Goal: Browse casually: Explore the website without a specific task or goal

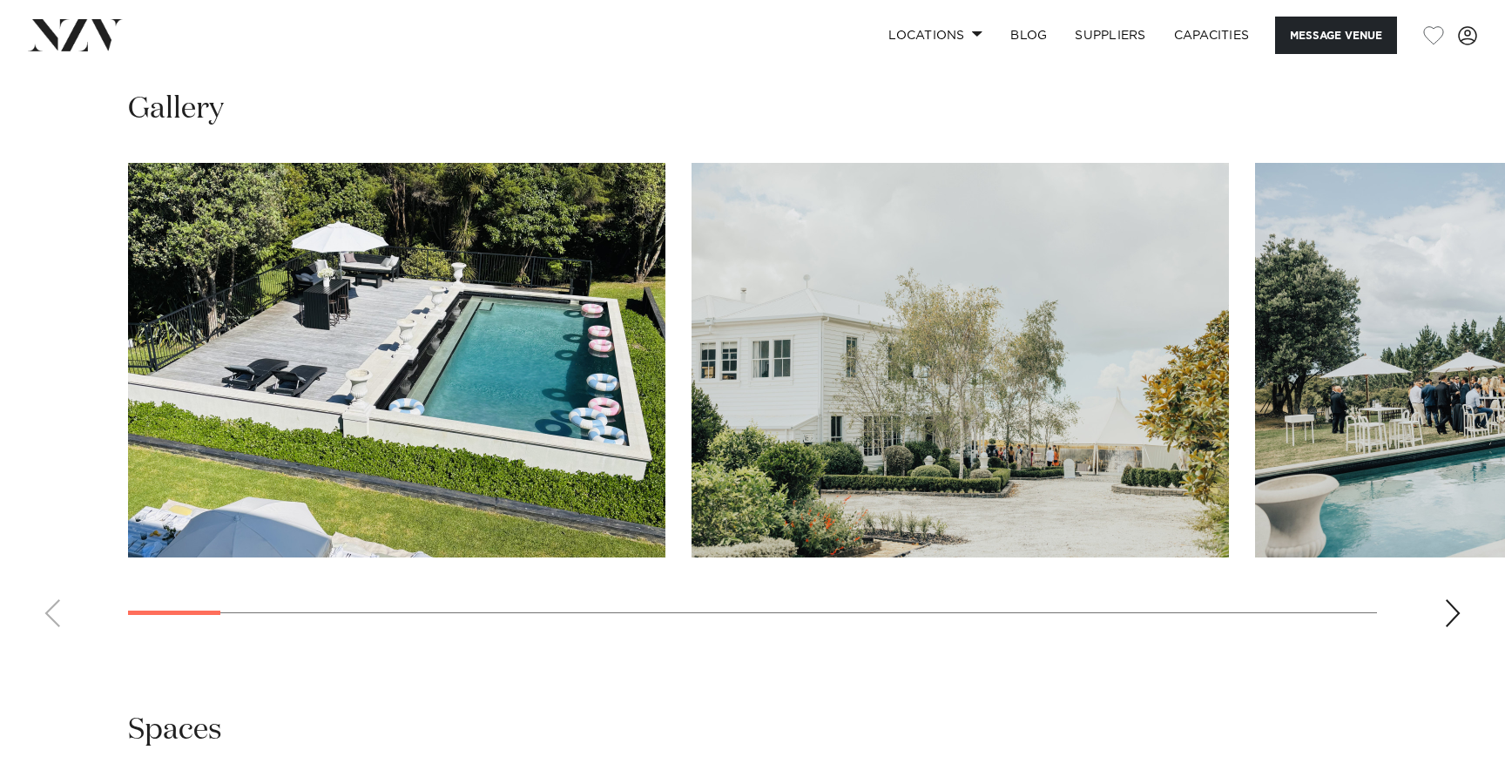
scroll to position [1594, 0]
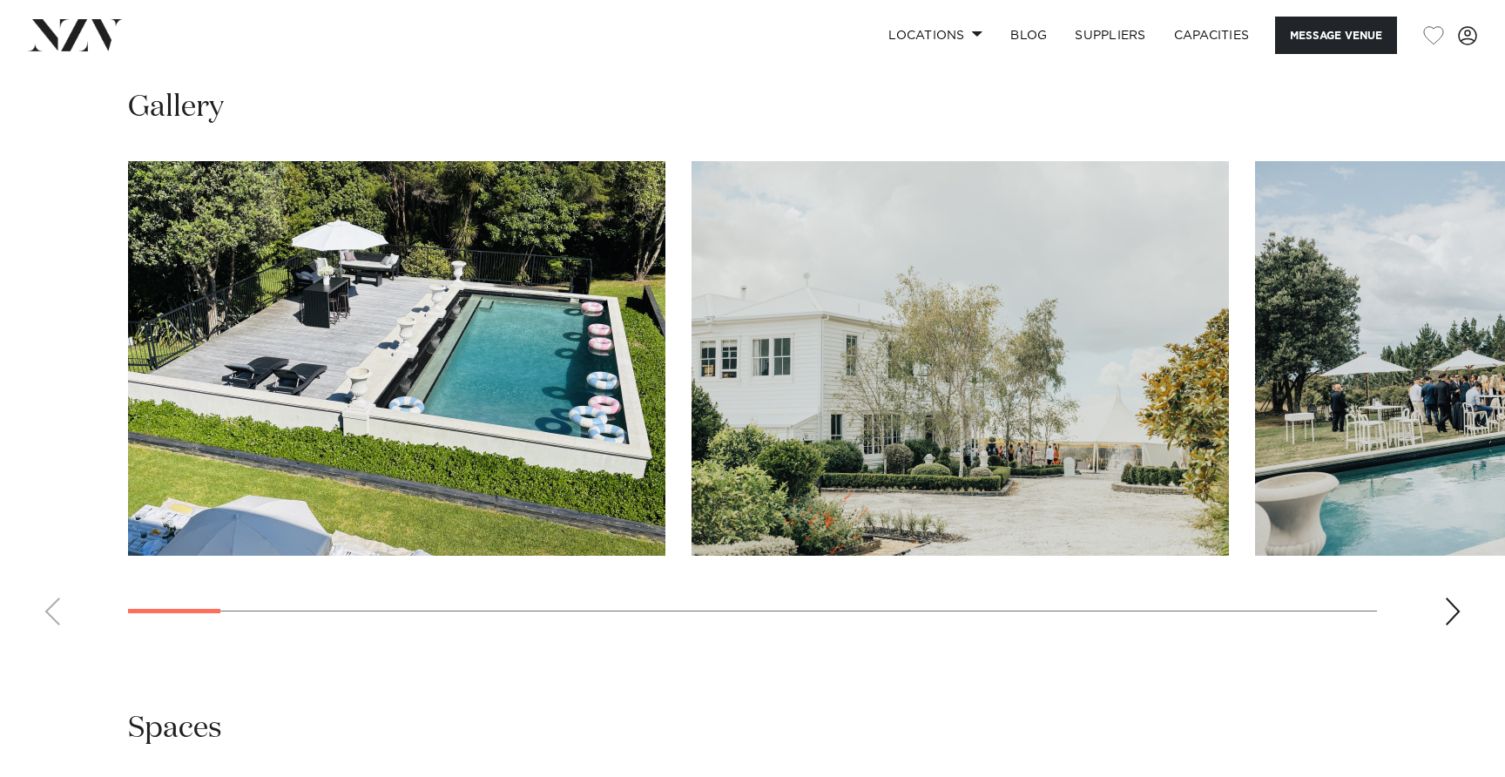
click at [1446, 605] on div "Next slide" at bounding box center [1452, 612] width 17 height 28
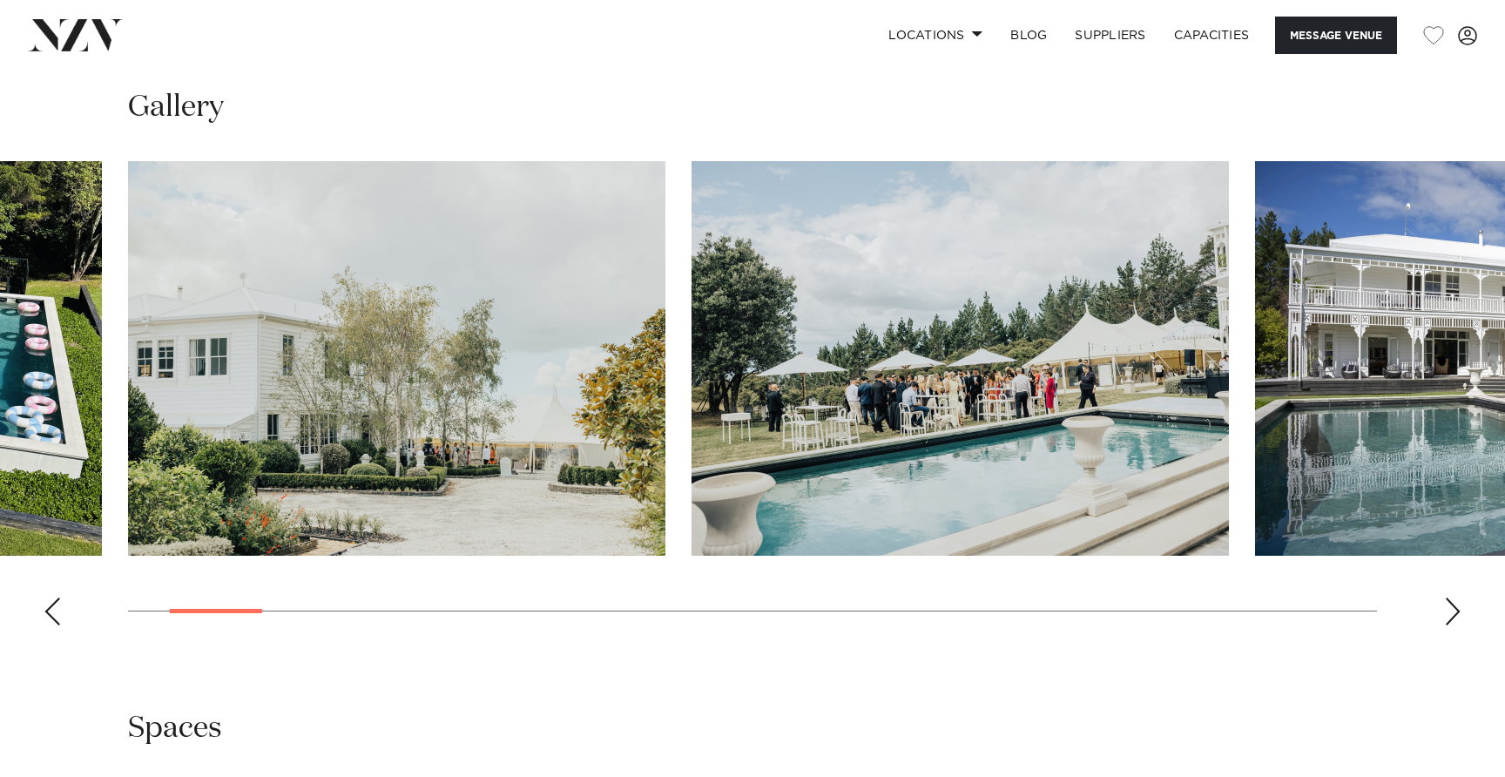
click at [1446, 605] on div "Next slide" at bounding box center [1452, 612] width 17 height 28
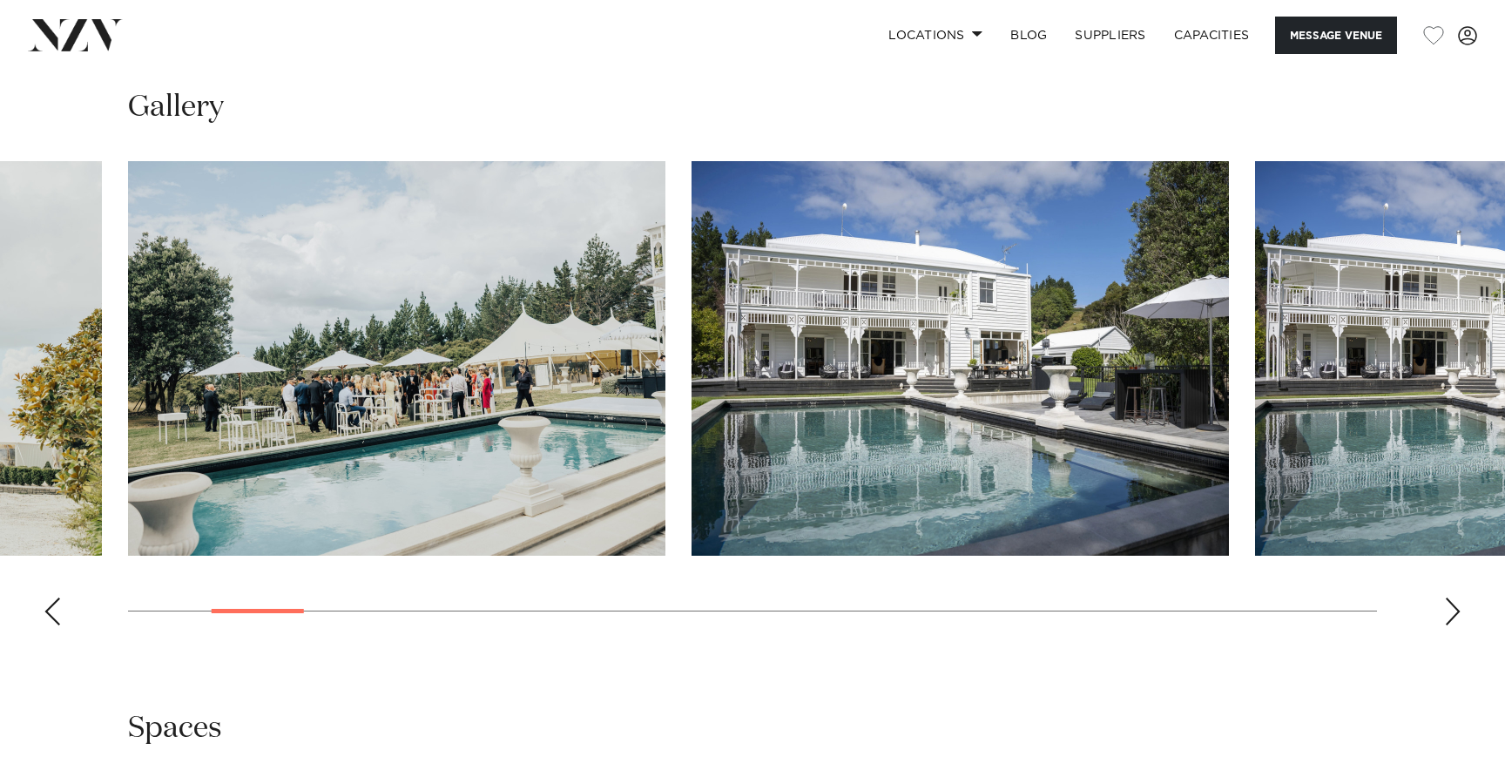
click at [1446, 605] on div "Next slide" at bounding box center [1452, 612] width 17 height 28
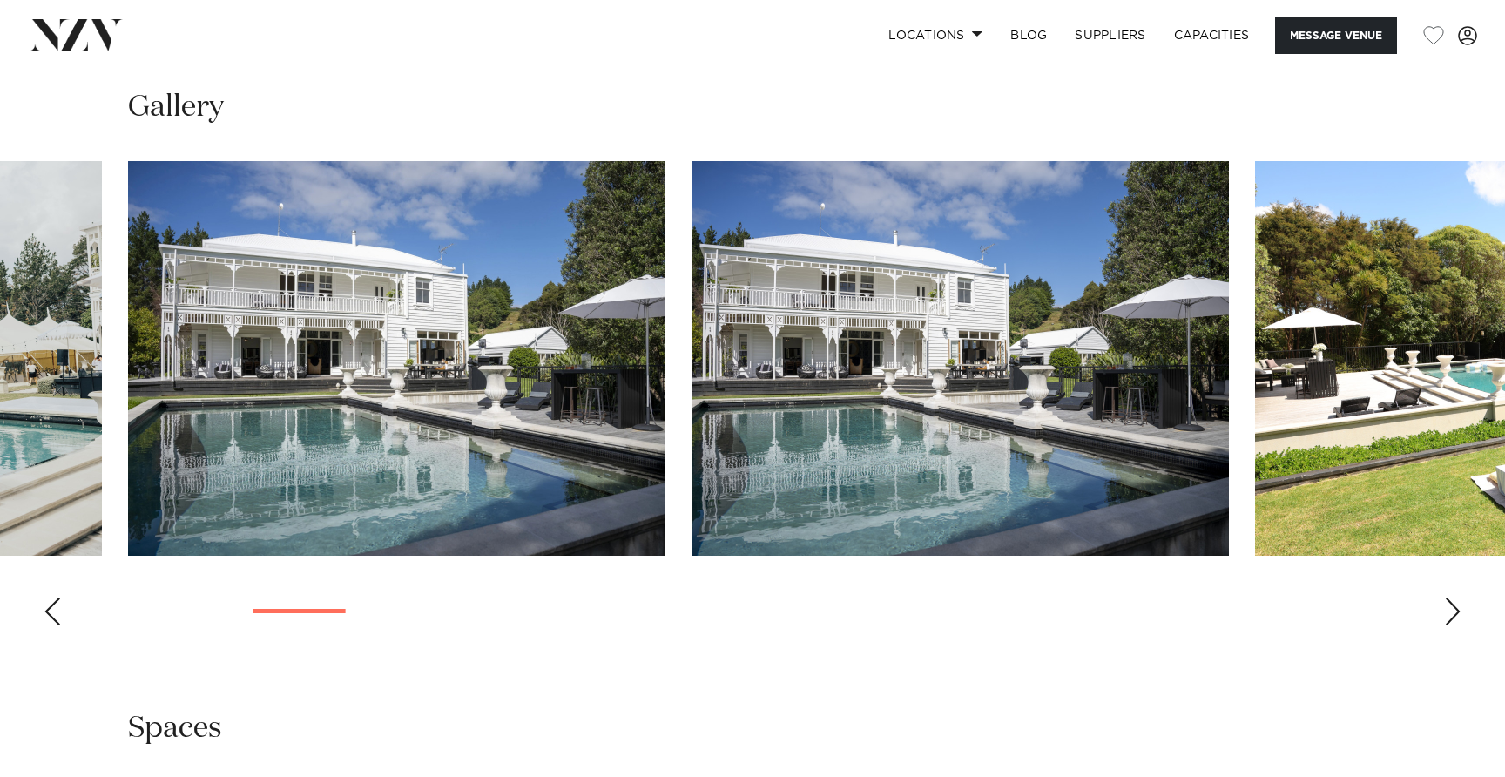
click at [1446, 605] on div "Next slide" at bounding box center [1452, 612] width 17 height 28
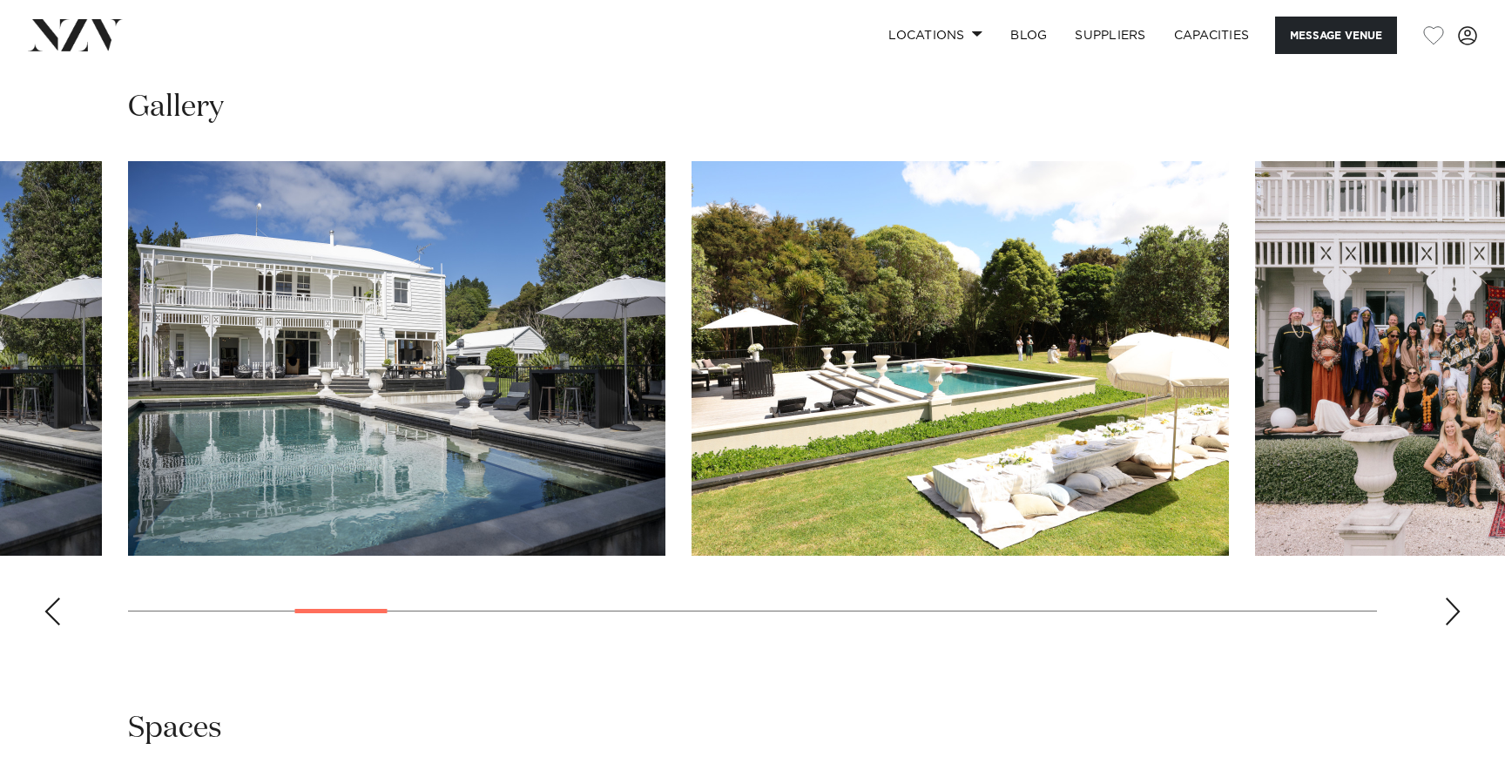
click at [1446, 605] on div "Next slide" at bounding box center [1452, 612] width 17 height 28
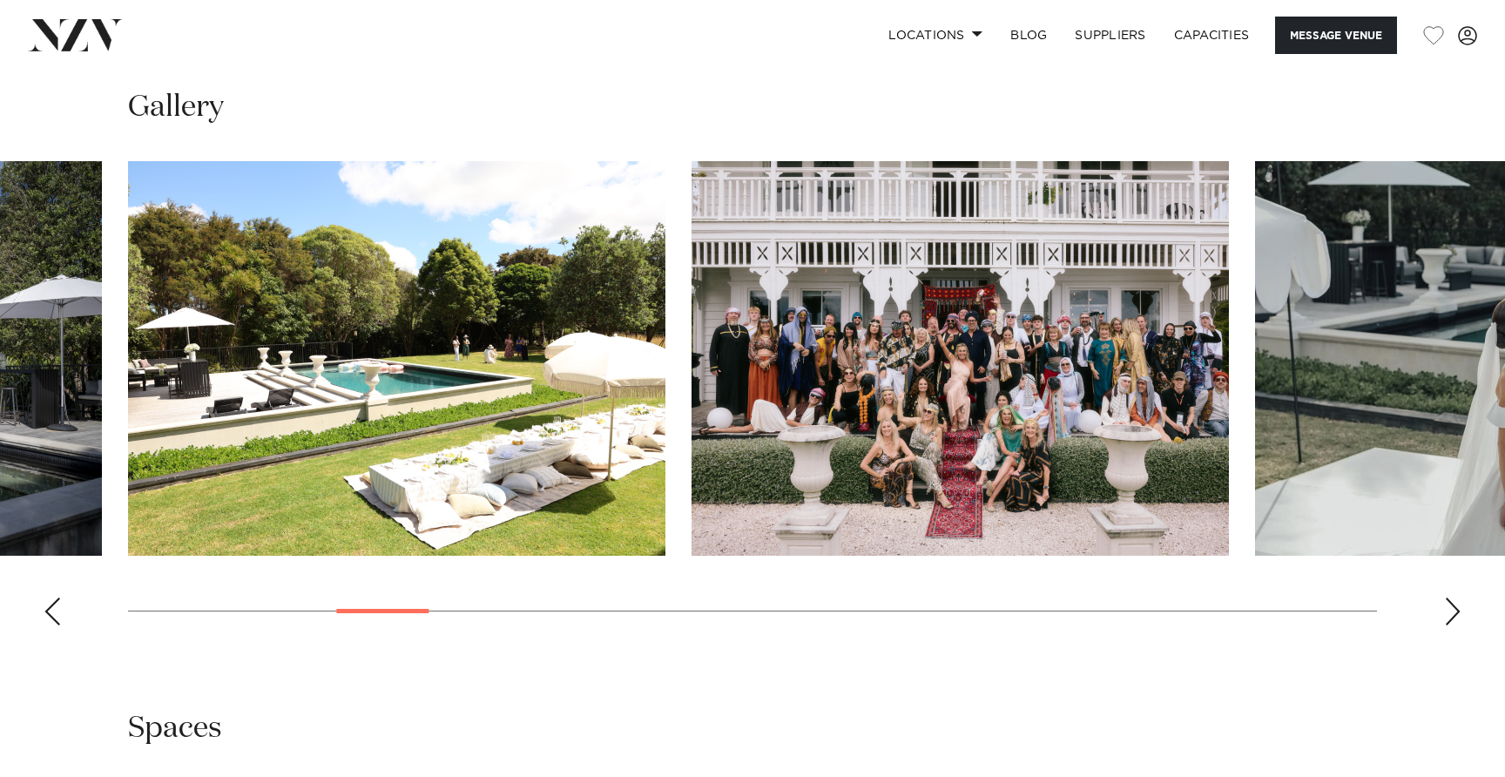
click at [1446, 605] on div "Next slide" at bounding box center [1452, 612] width 17 height 28
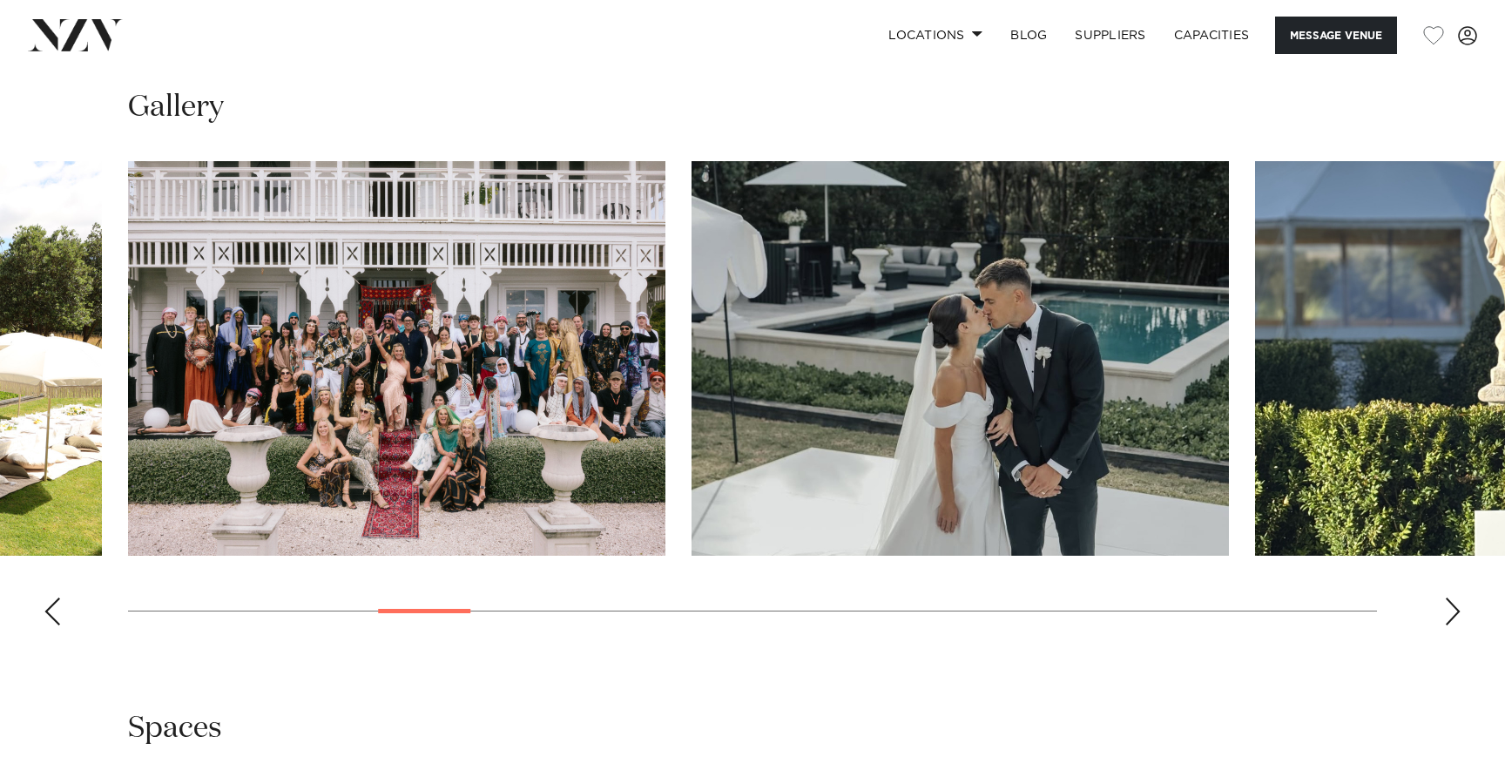
click at [1446, 605] on div "Next slide" at bounding box center [1452, 612] width 17 height 28
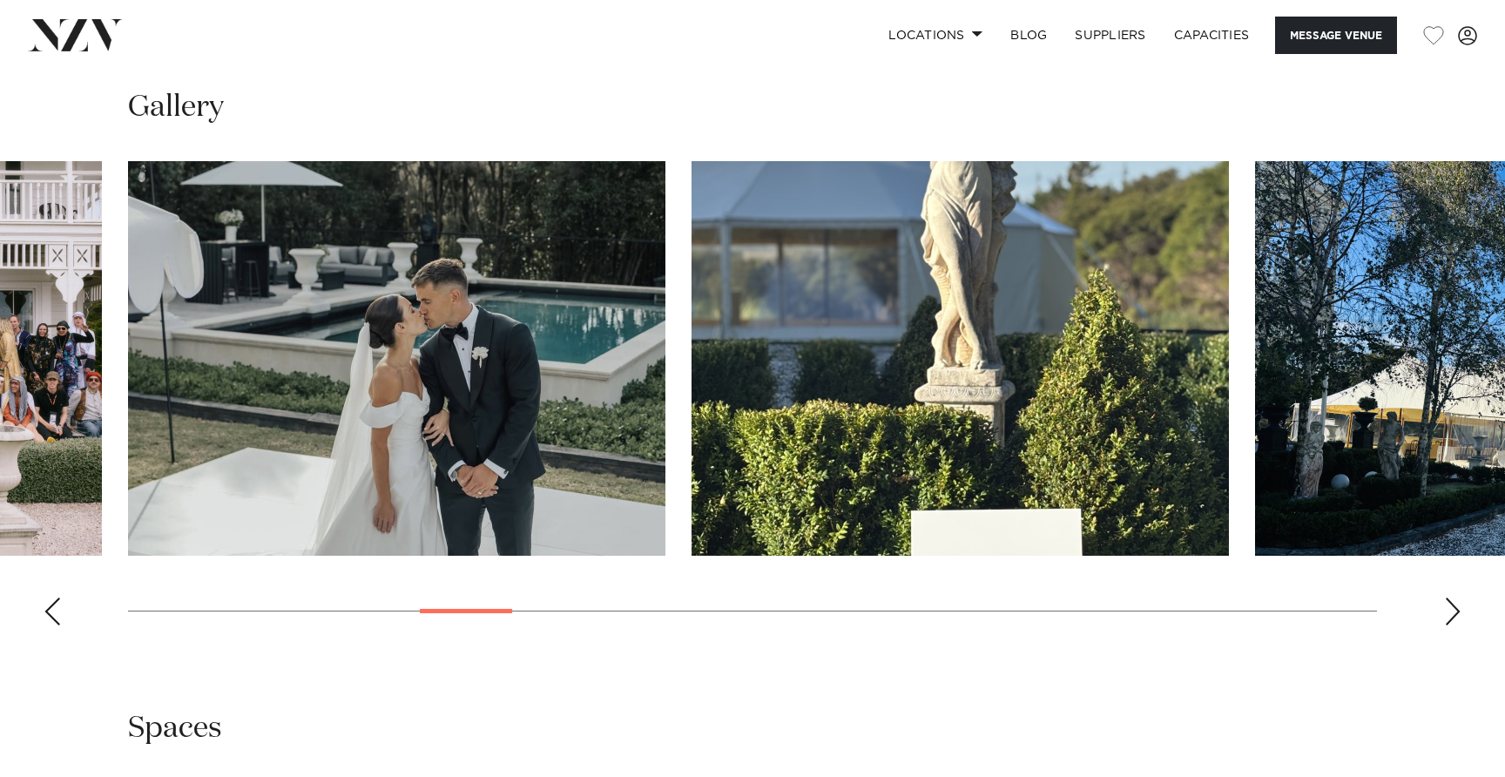
click at [1446, 605] on div "Next slide" at bounding box center [1452, 612] width 17 height 28
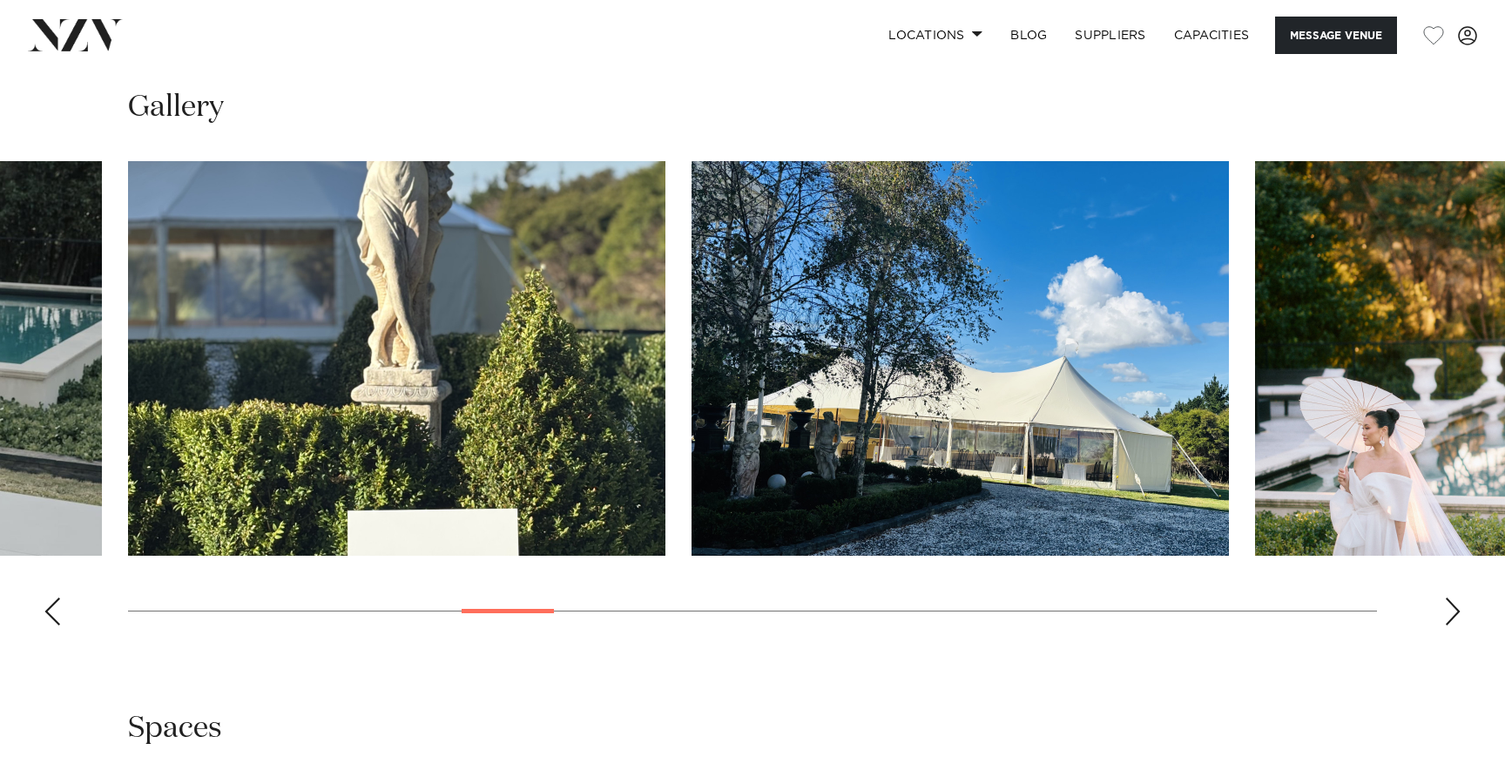
click at [1446, 605] on div "Next slide" at bounding box center [1452, 612] width 17 height 28
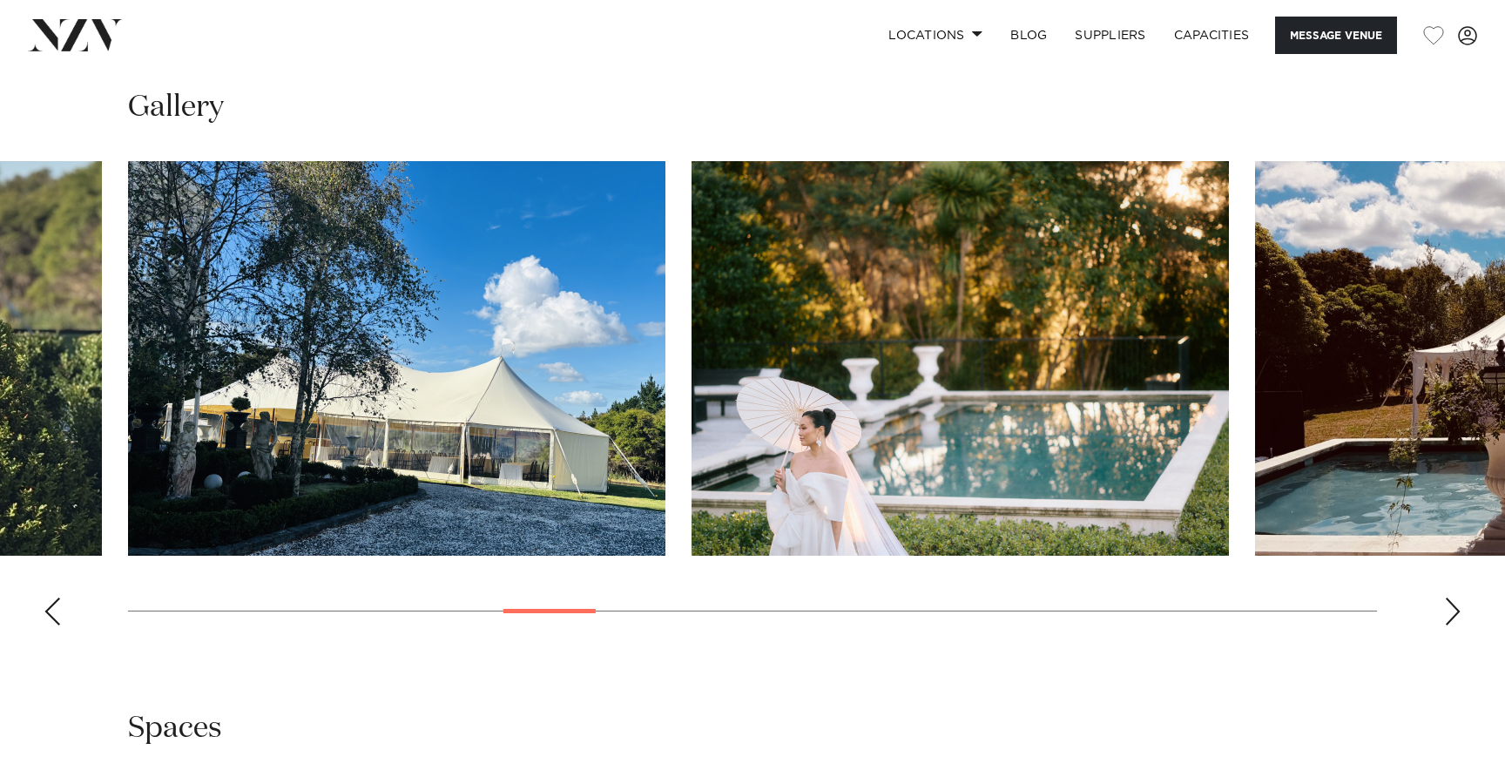
click at [1446, 605] on div "Next slide" at bounding box center [1452, 612] width 17 height 28
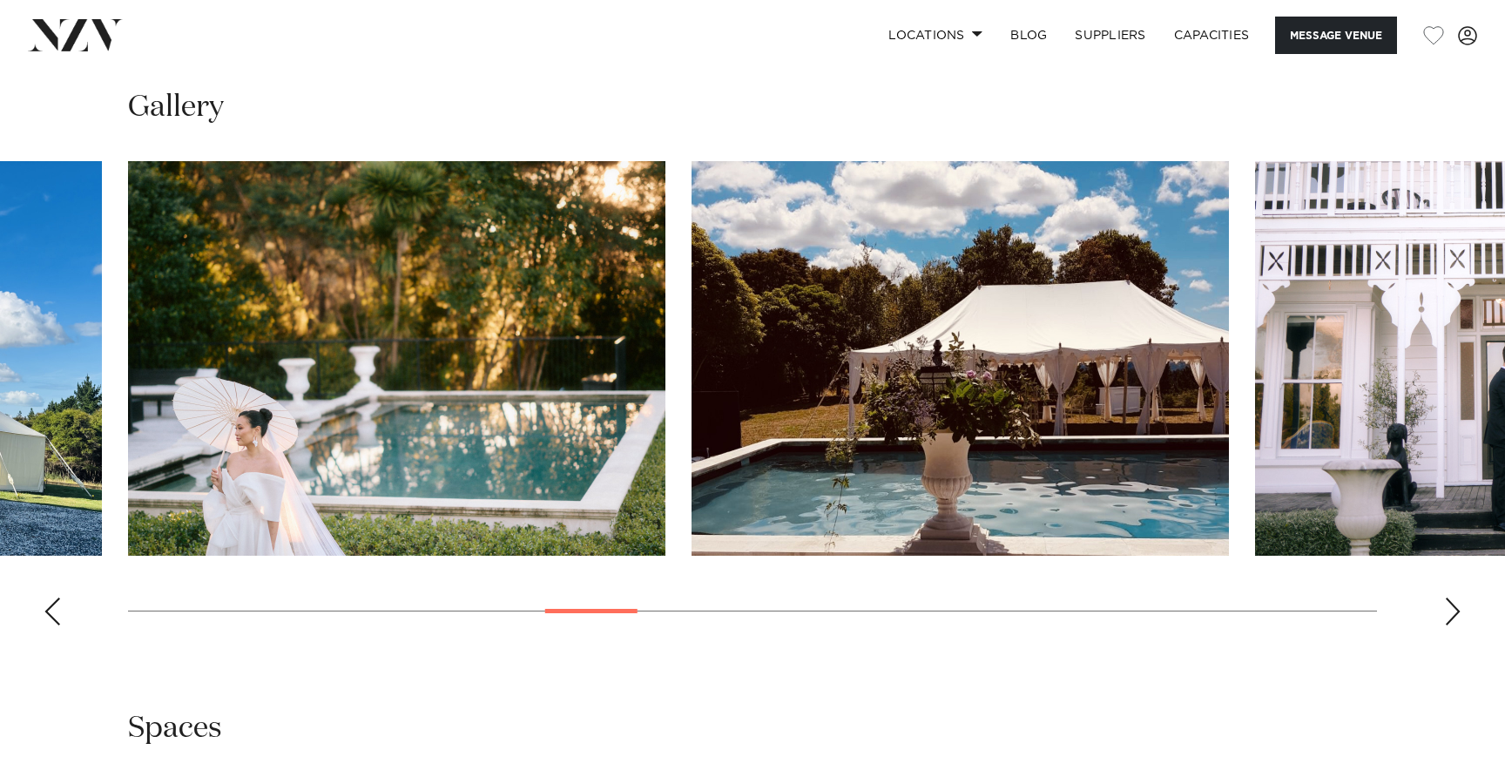
click at [1446, 605] on div "Next slide" at bounding box center [1452, 612] width 17 height 28
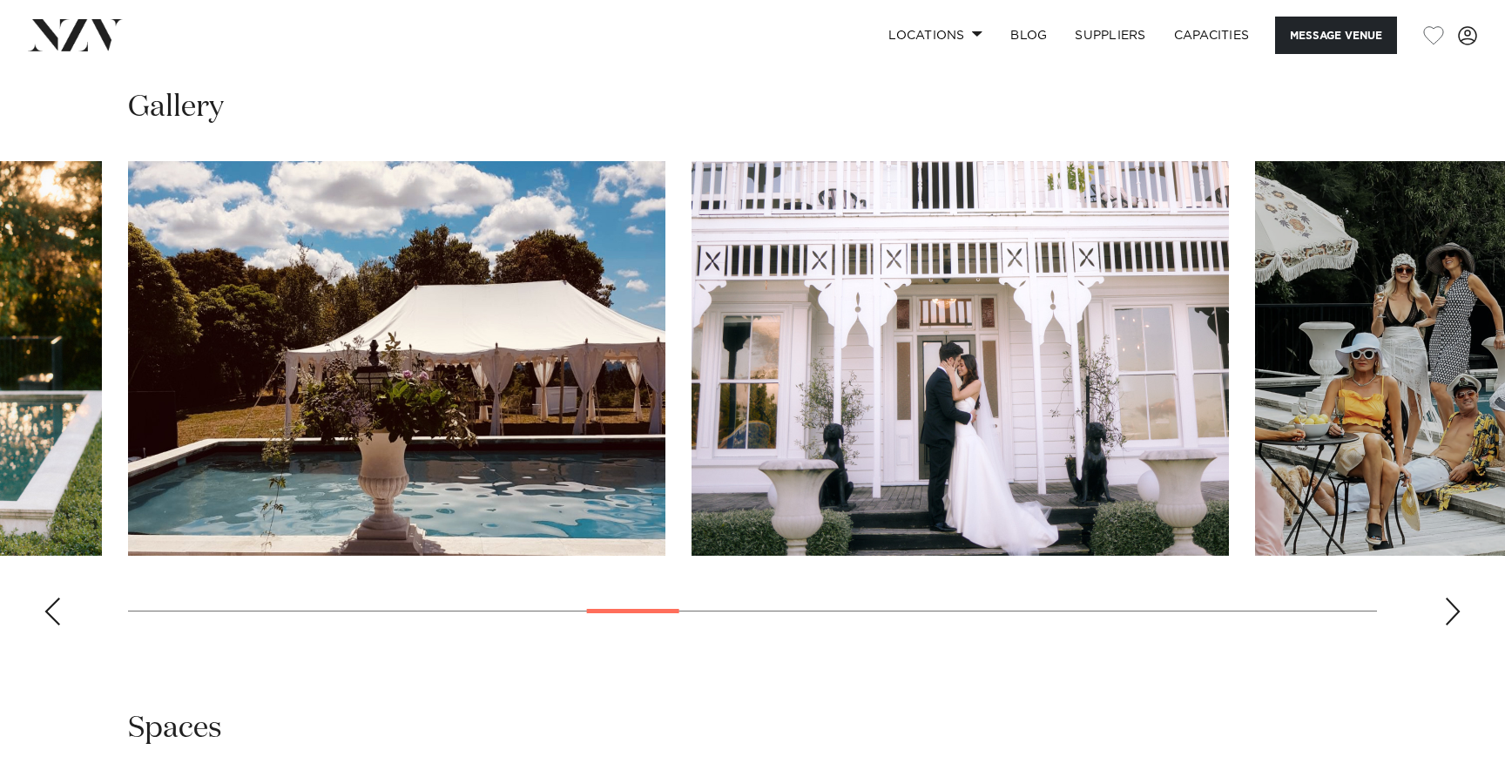
click at [1446, 605] on div "Next slide" at bounding box center [1452, 612] width 17 height 28
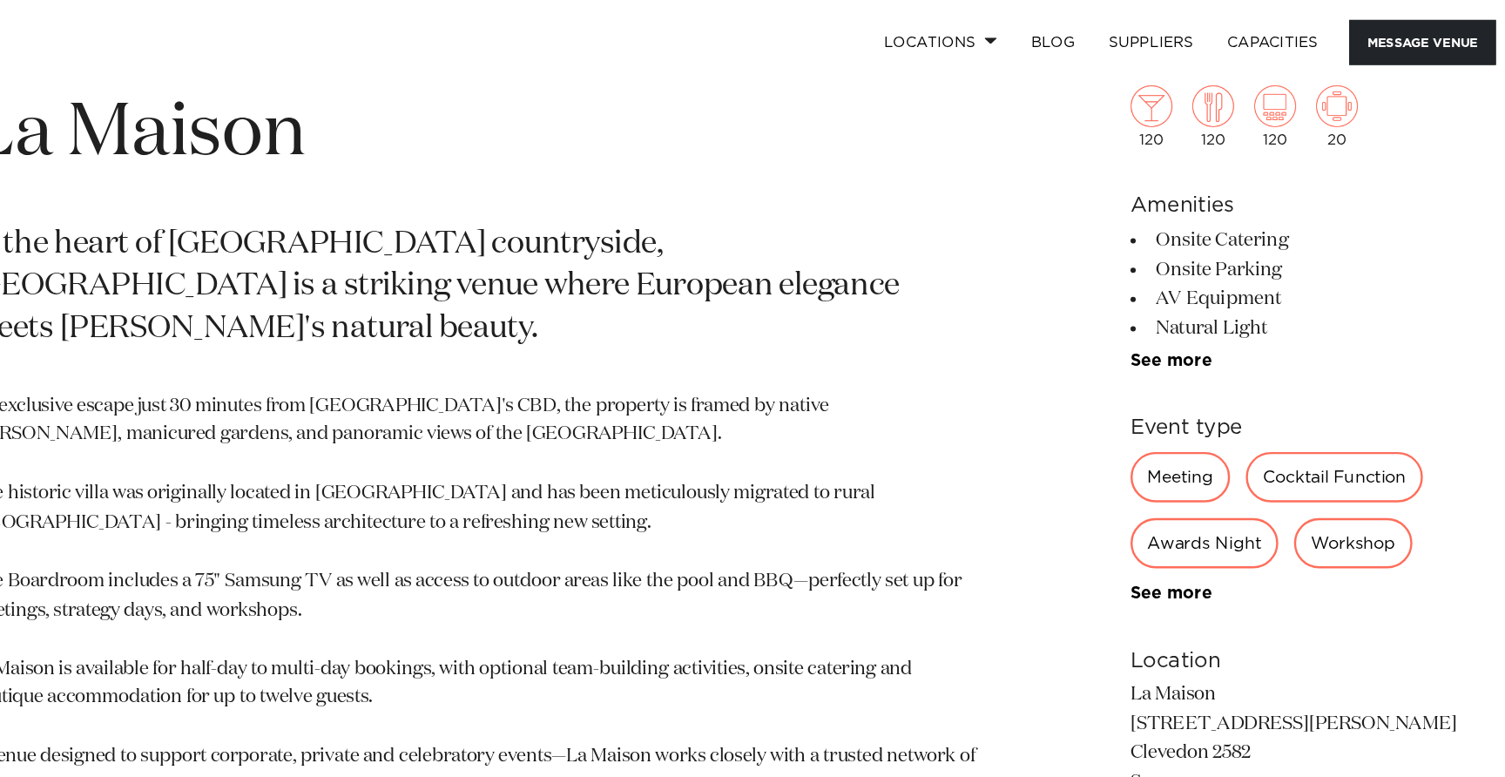
scroll to position [720, 0]
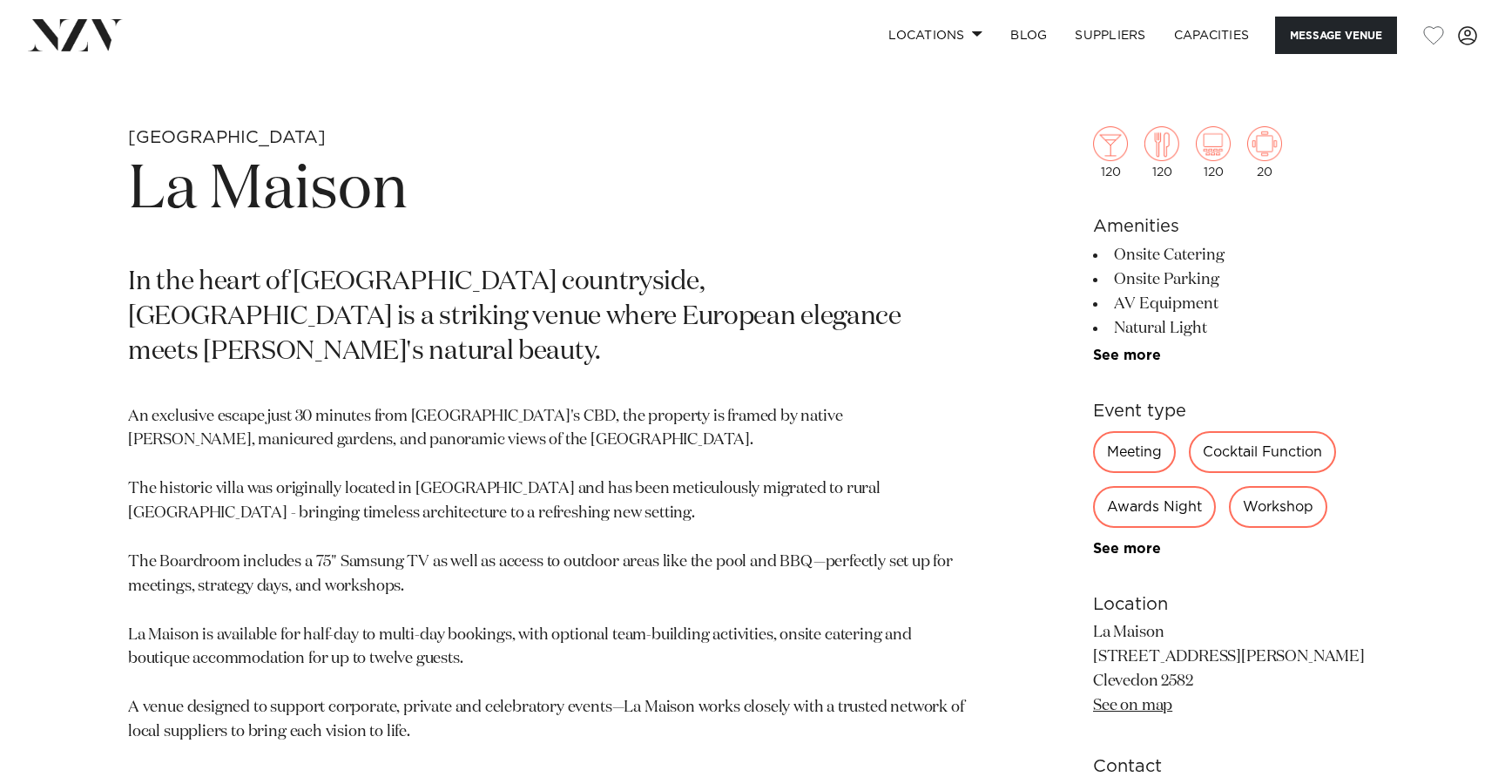
click at [58, 37] on img at bounding box center [75, 34] width 95 height 31
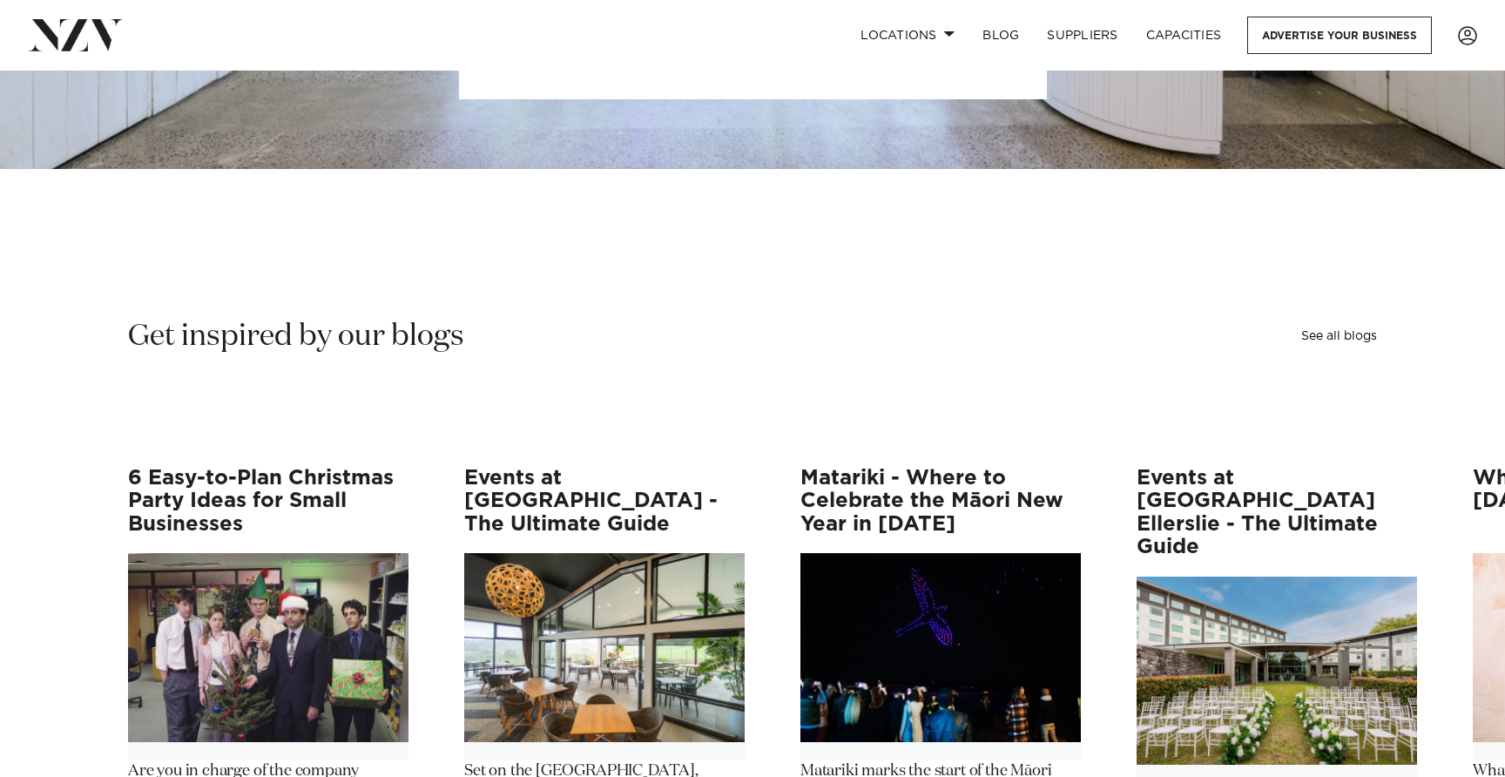
scroll to position [3458, 0]
